Goal: Check status: Check status

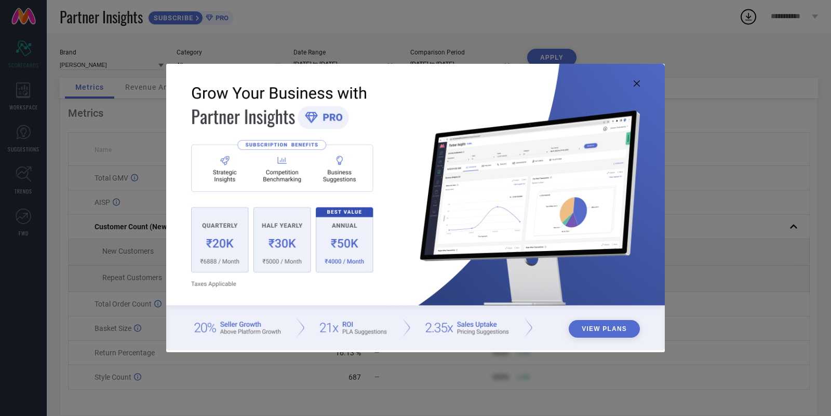
click at [635, 87] on img at bounding box center [415, 207] width 498 height 287
click at [638, 80] on icon at bounding box center [636, 83] width 6 height 6
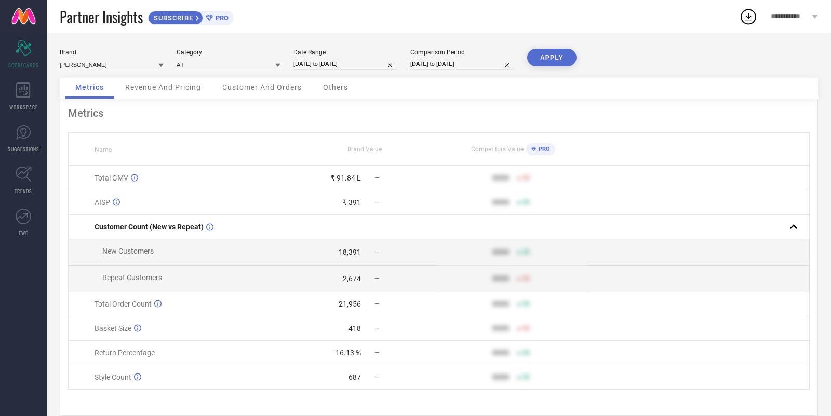
click at [336, 62] on input "23-08-2025 to 22-09-2025" at bounding box center [345, 64] width 104 height 11
select select "7"
select select "2025"
select select "8"
select select "2025"
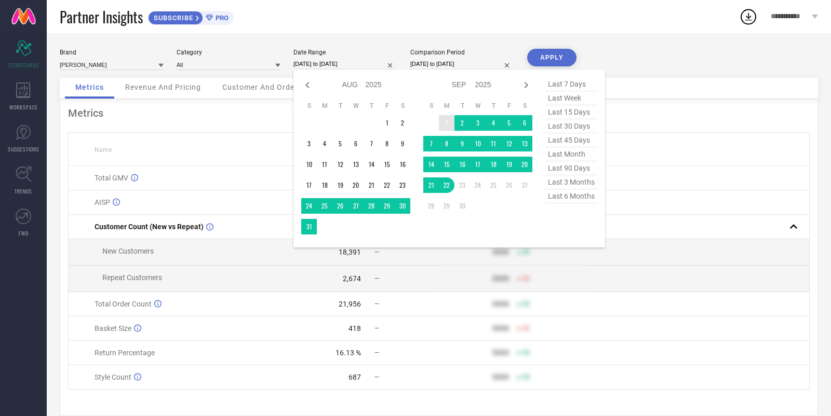
click at [444, 123] on td "1" at bounding box center [447, 123] width 16 height 16
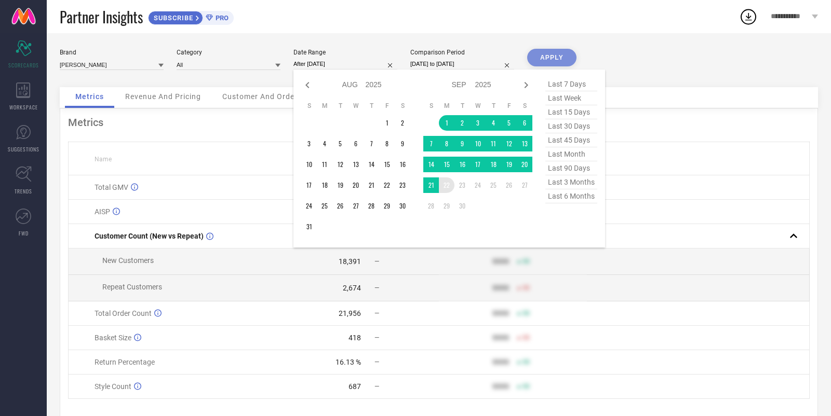
type input "[DATE] to [DATE]"
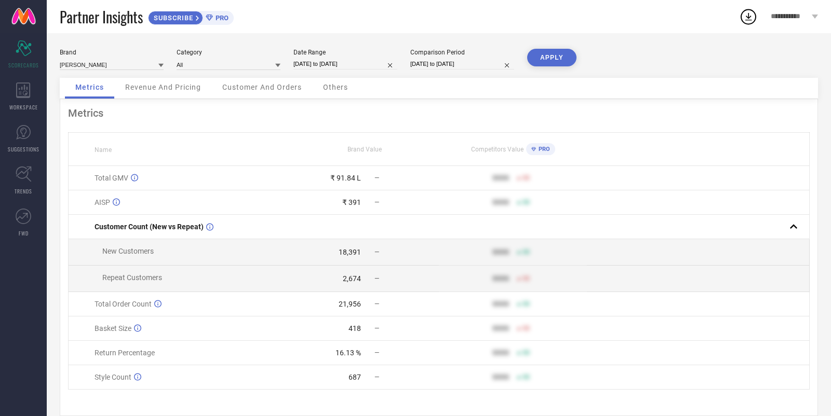
click at [550, 56] on button "APPLY" at bounding box center [551, 58] width 49 height 18
click at [246, 65] on input at bounding box center [228, 64] width 104 height 11
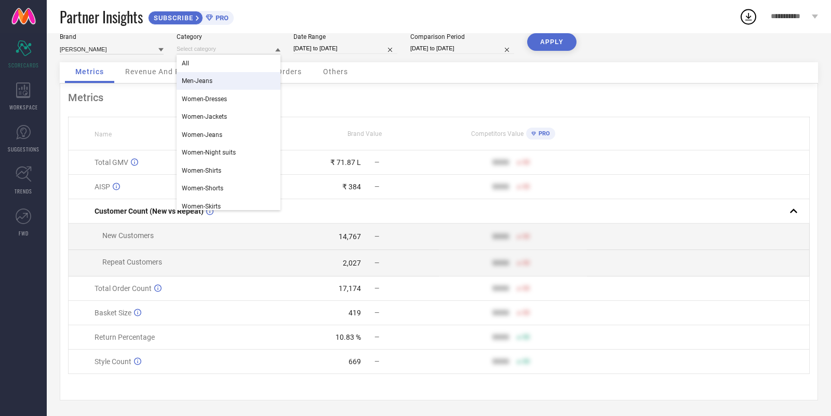
click at [217, 75] on div "Men-Jeans" at bounding box center [228, 81] width 104 height 18
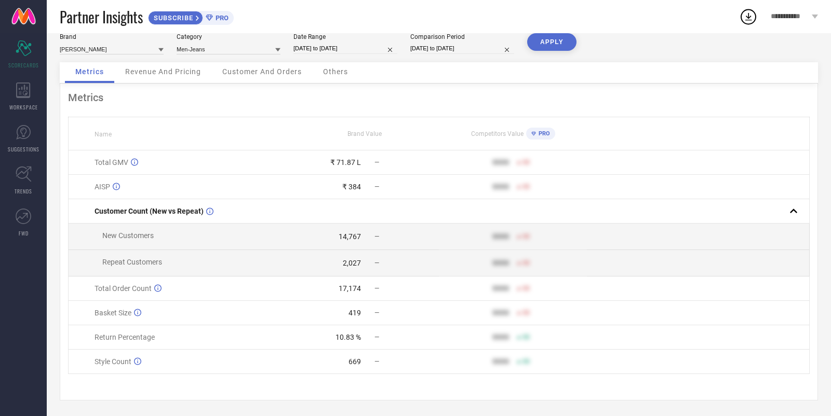
click at [554, 40] on button "APPLY" at bounding box center [551, 42] width 49 height 18
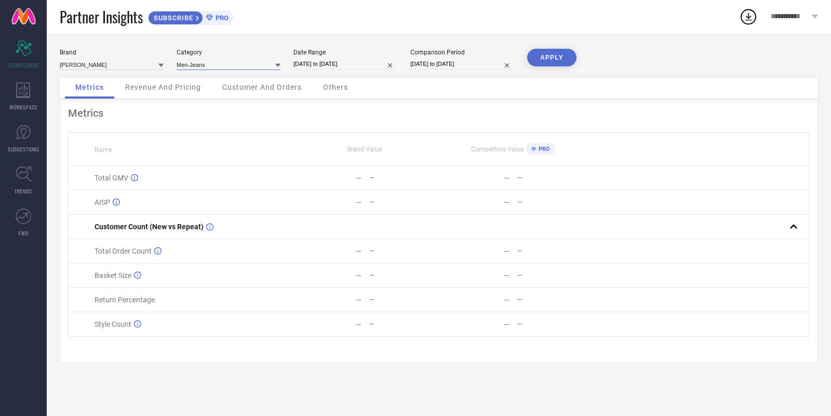
click at [232, 69] on input at bounding box center [228, 64] width 104 height 11
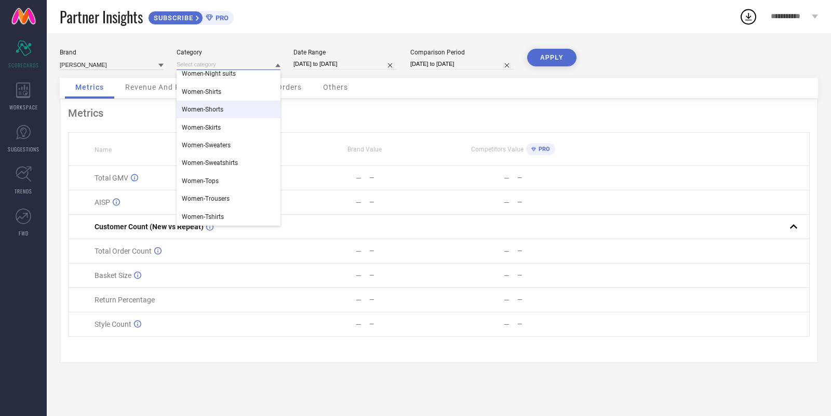
scroll to position [78, 0]
click at [231, 114] on div "Women-Shirts" at bounding box center [228, 108] width 104 height 18
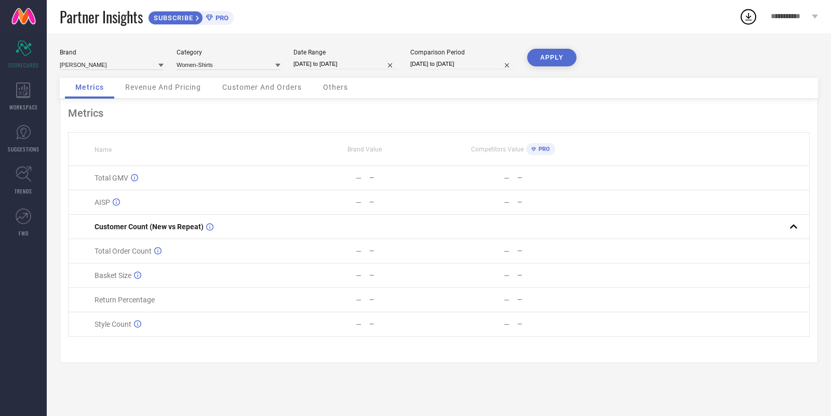
click at [540, 53] on button "APPLY" at bounding box center [551, 58] width 49 height 18
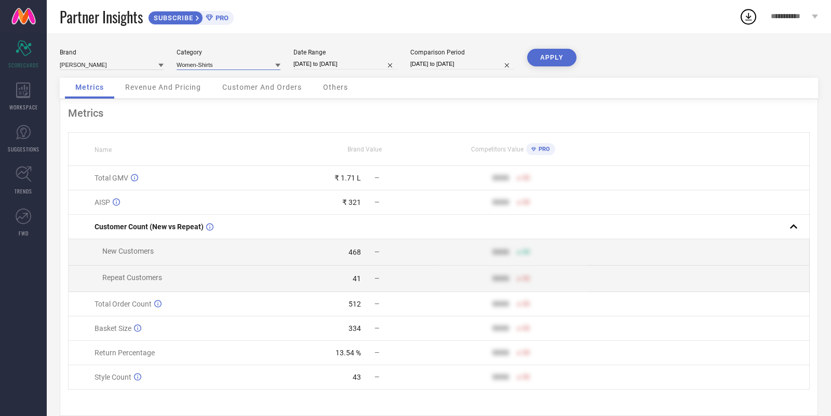
click at [231, 59] on input at bounding box center [228, 64] width 104 height 11
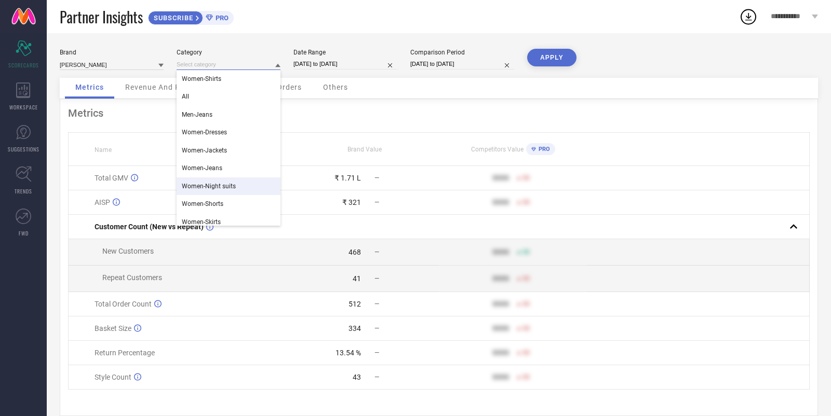
scroll to position [94, 0]
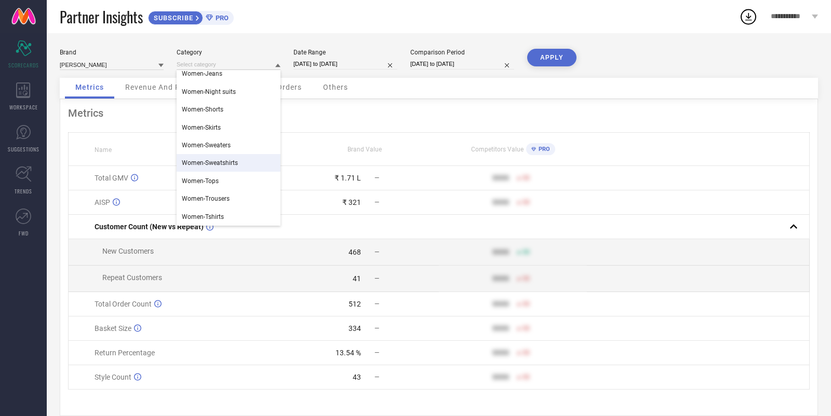
click at [230, 161] on span "Women-Sweatshirts" at bounding box center [210, 162] width 56 height 7
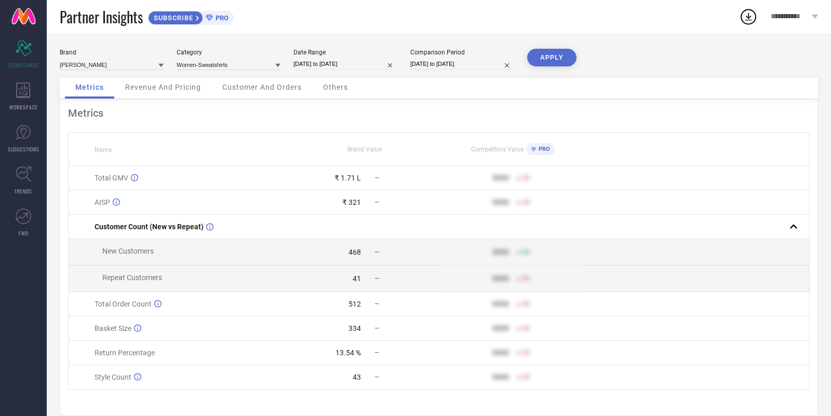
click at [551, 56] on button "APPLY" at bounding box center [551, 58] width 49 height 18
click at [314, 64] on input "[DATE] to [DATE]" at bounding box center [345, 64] width 104 height 11
select select "8"
select select "2025"
select select "9"
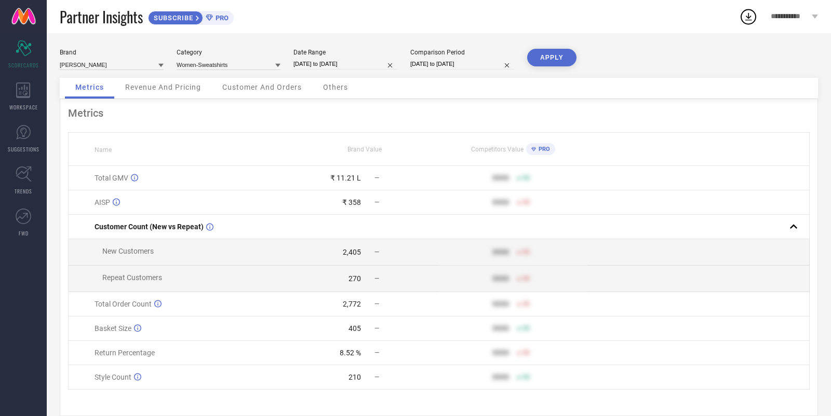
select select "2025"
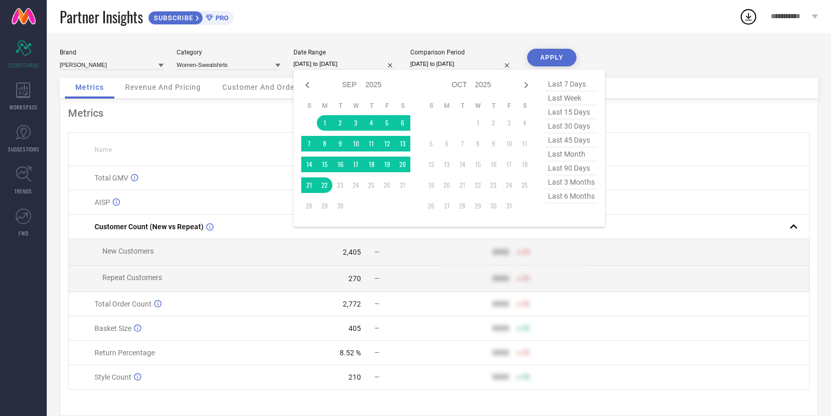
click at [322, 32] on div "Partner Insights SUBSCRIBE PRO" at bounding box center [399, 16] width 679 height 33
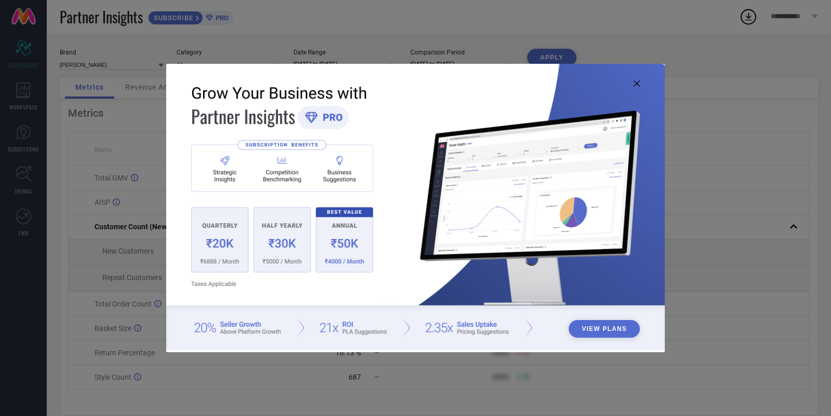
click at [637, 83] on icon at bounding box center [636, 83] width 6 height 6
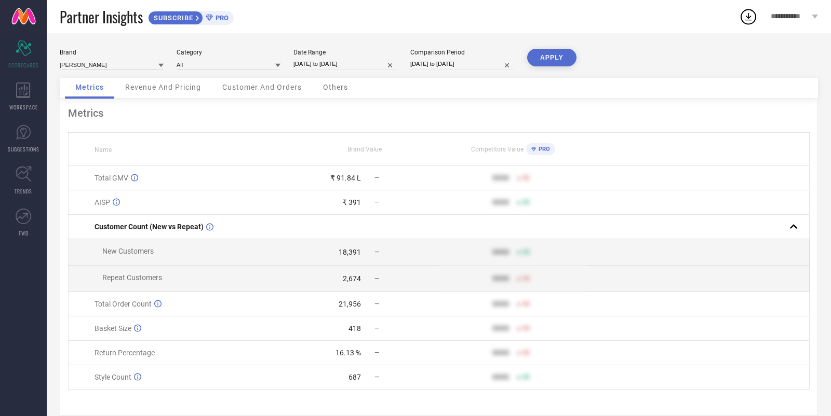
click at [320, 63] on input "23-08-2025 to 22-09-2025" at bounding box center [345, 64] width 104 height 11
select select "7"
select select "2025"
select select "8"
select select "2025"
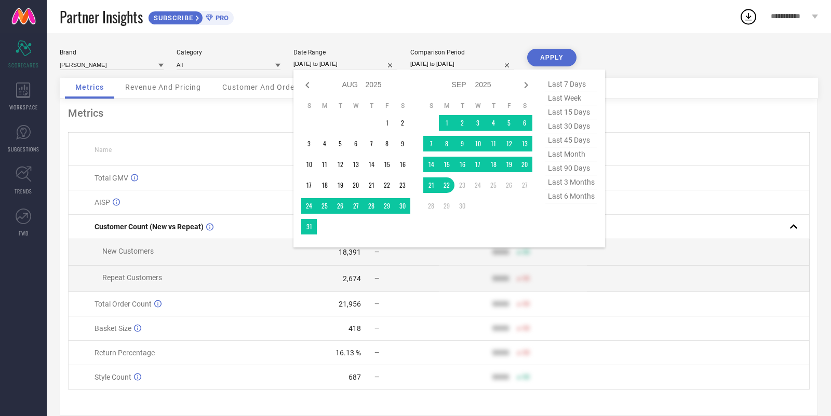
click at [439, 125] on td "1" at bounding box center [447, 123] width 16 height 16
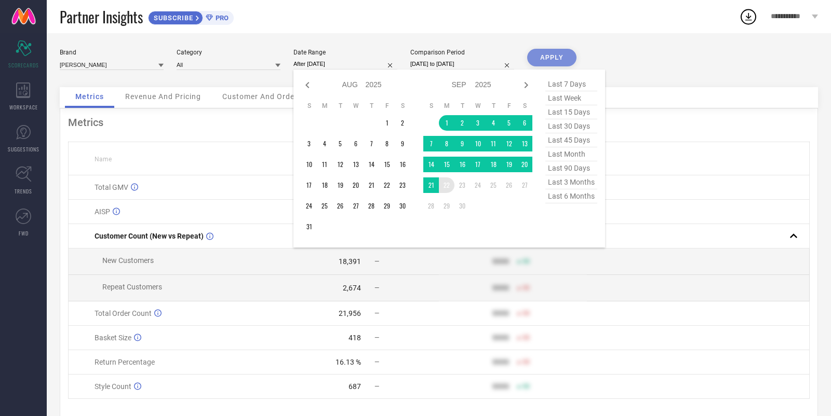
click at [452, 194] on table "S M T W T F S 1 2 3 4 5 6 7 8 9 10 11 12 13 14 15 16 17 18 19 20 21 22 23 24 25…" at bounding box center [477, 158] width 109 height 123
type input "[DATE] to [DATE]"
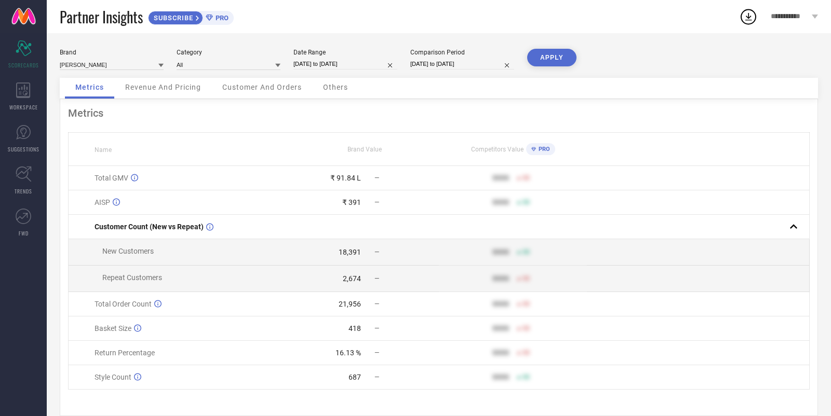
click at [555, 63] on button "APPLY" at bounding box center [551, 58] width 49 height 18
